Goal: Task Accomplishment & Management: Manage account settings

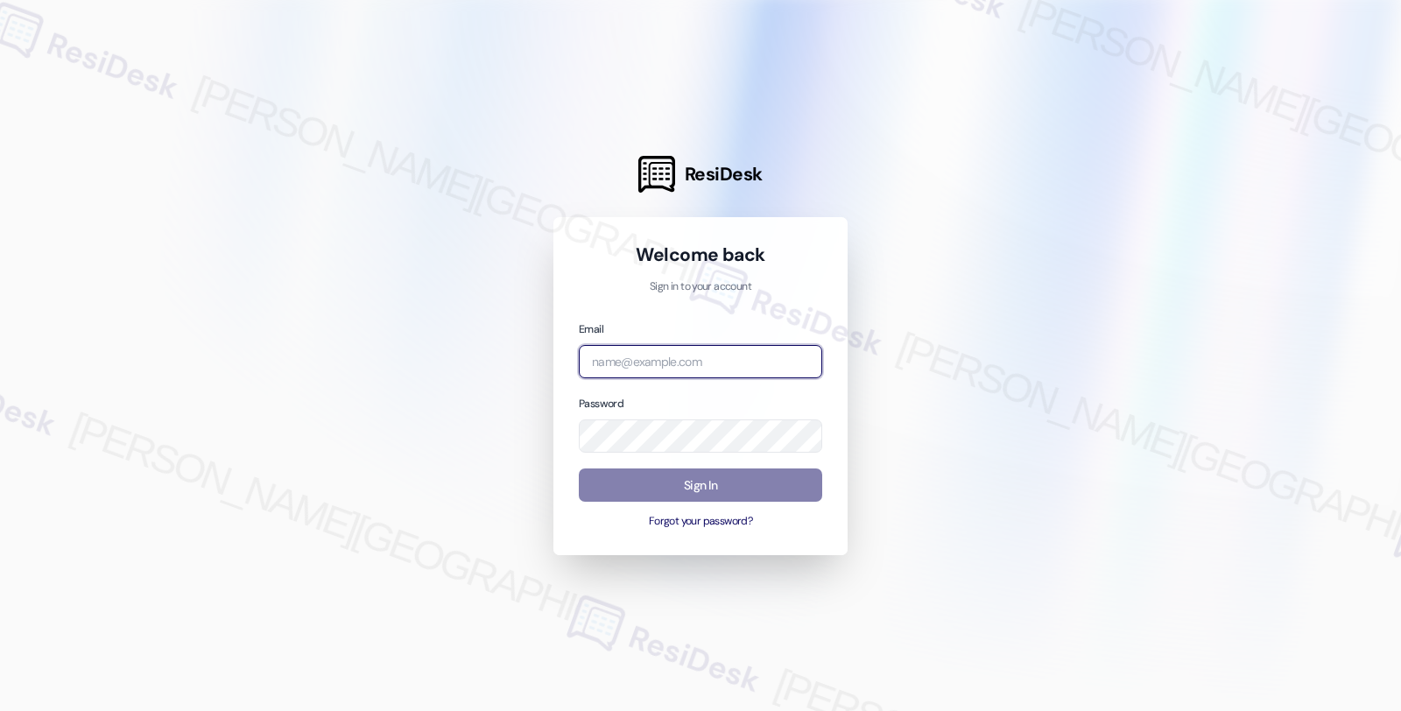
click at [753, 356] on input "email" at bounding box center [700, 362] width 243 height 34
type input "automated-surveys-americas_rental_managers-fides.[PERSON_NAME]@americas_rental_…"
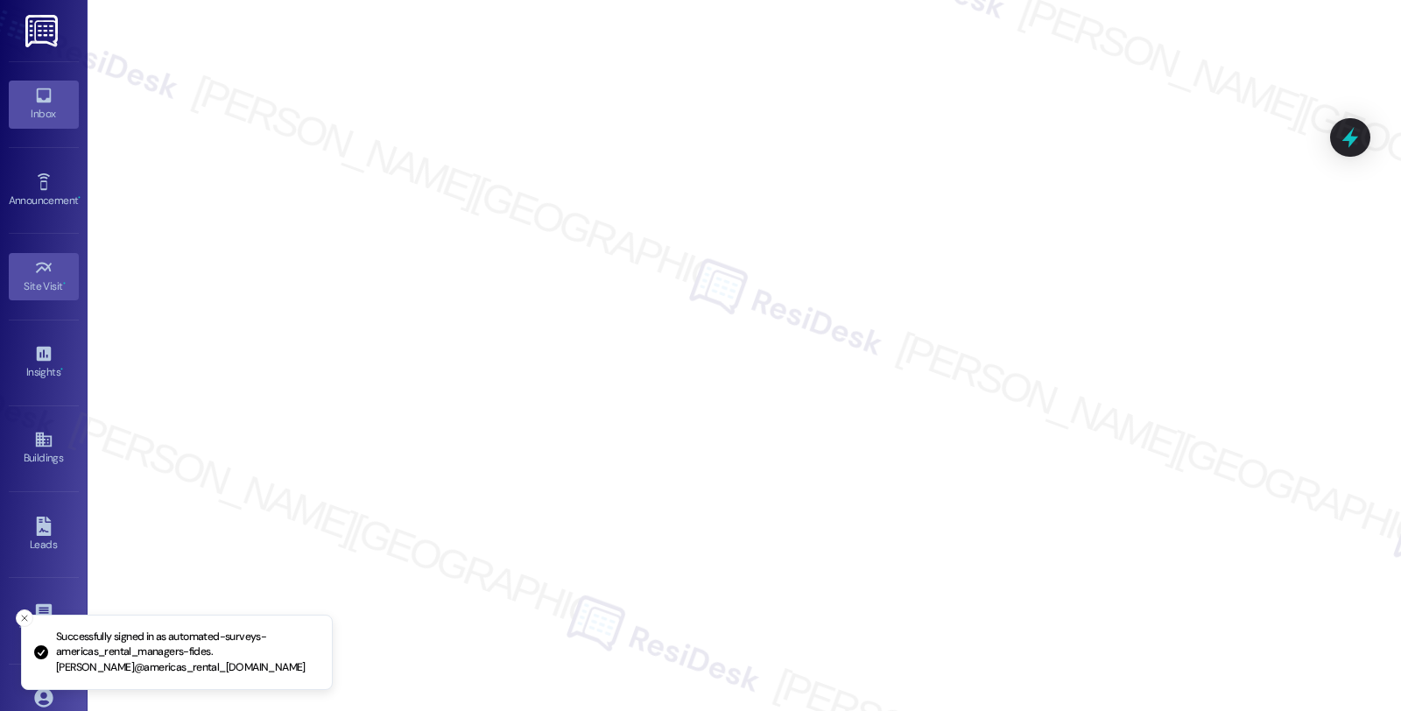
click at [51, 117] on div "Inbox" at bounding box center [44, 114] width 88 height 18
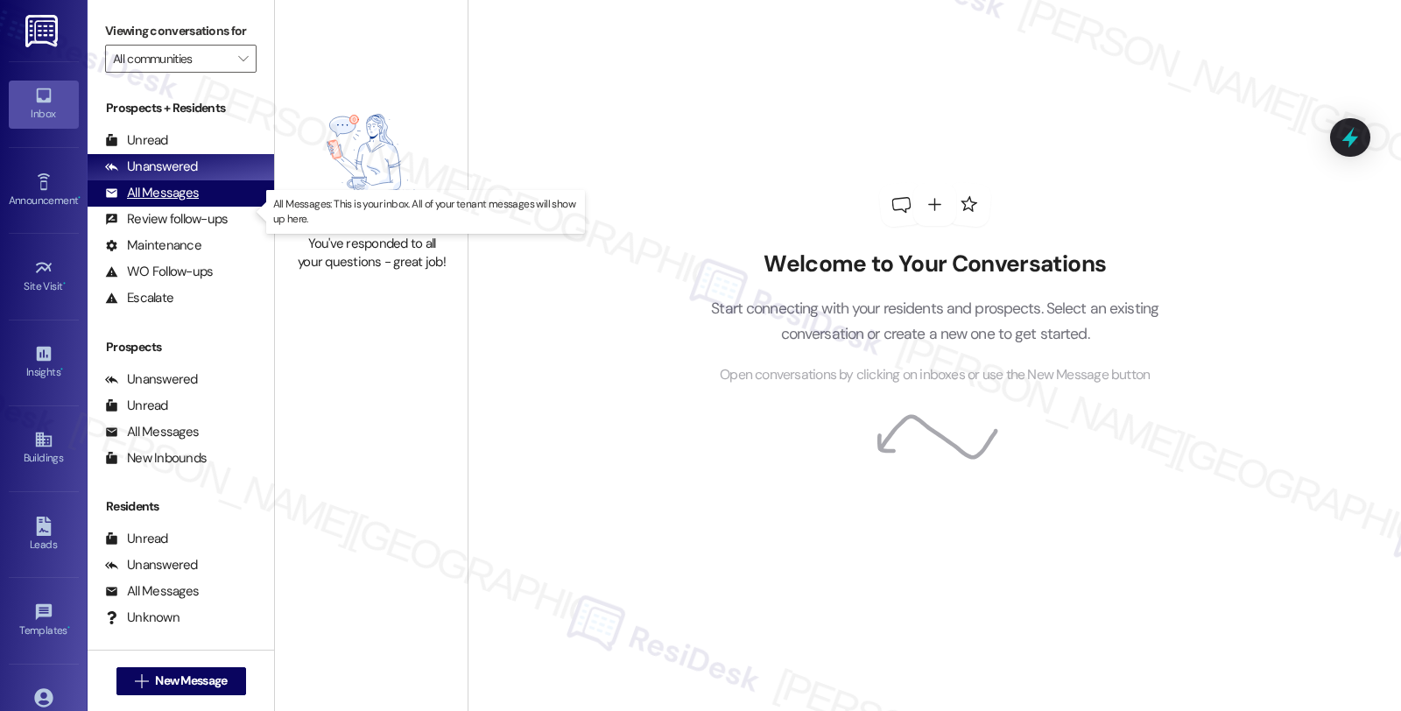
click at [166, 202] on div "All Messages" at bounding box center [152, 193] width 94 height 18
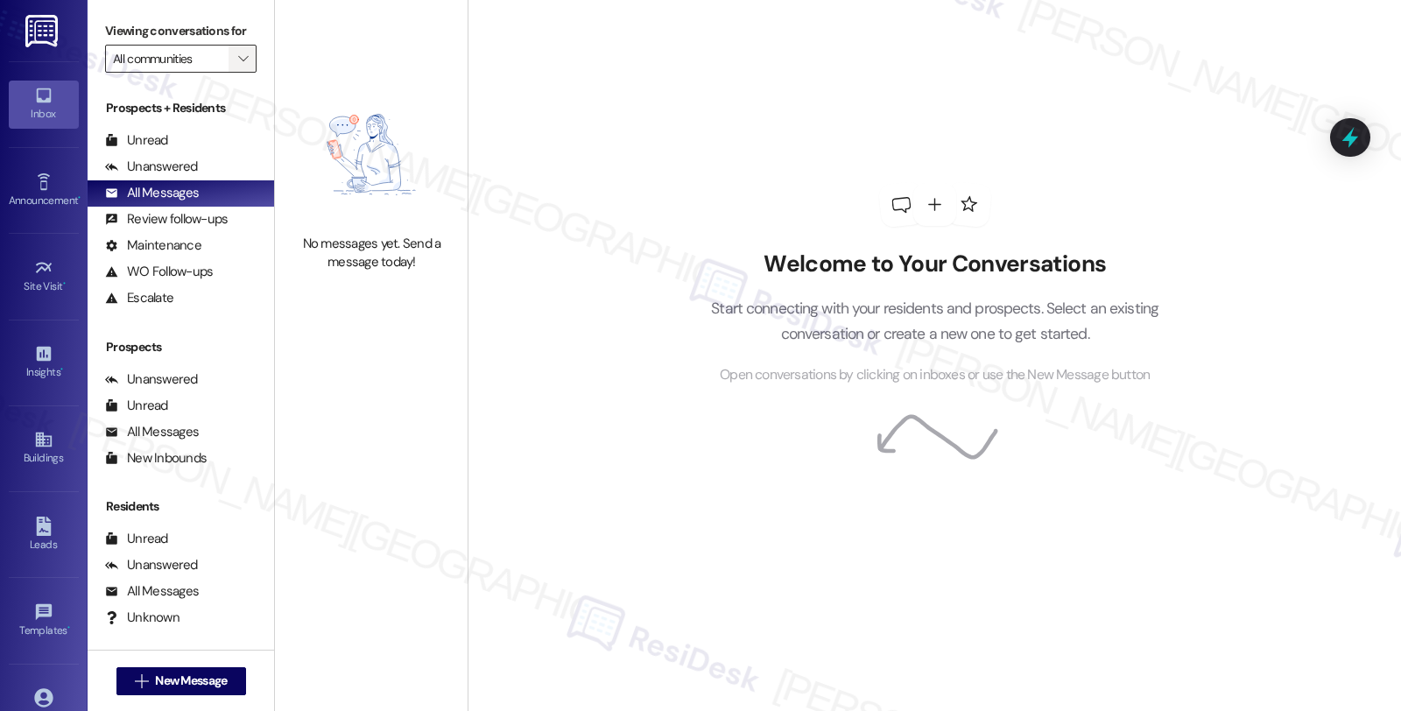
click at [229, 73] on button "" at bounding box center [243, 59] width 28 height 28
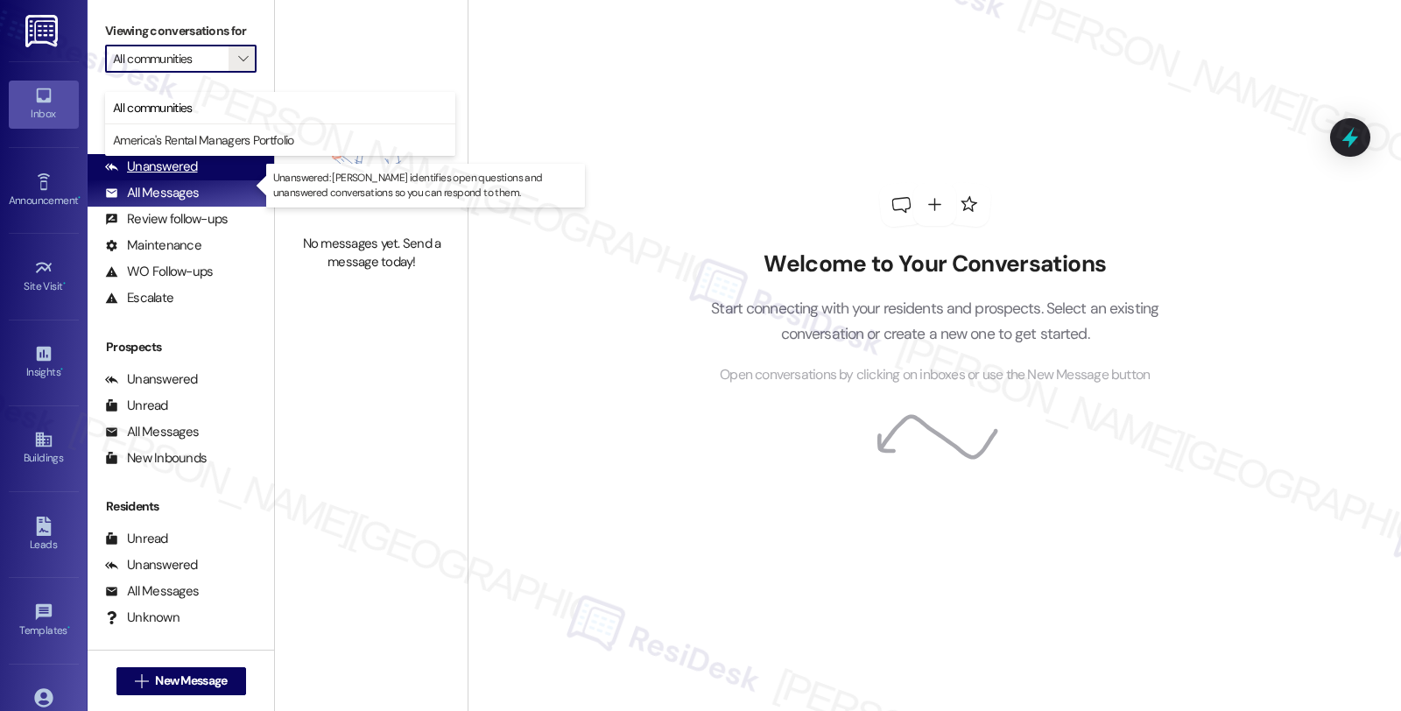
click at [165, 176] on div "Unanswered" at bounding box center [151, 167] width 93 height 18
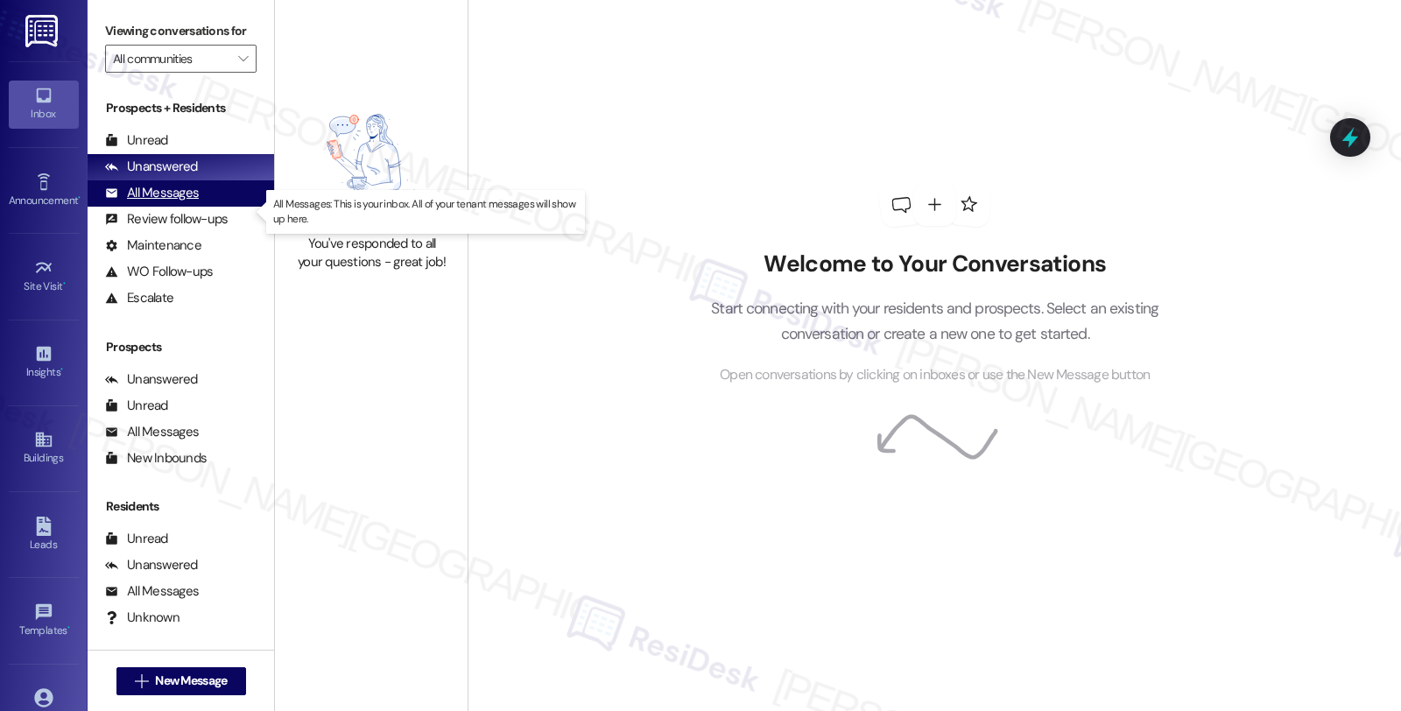
click at [164, 202] on div "All Messages" at bounding box center [152, 193] width 94 height 18
